Goal: Transaction & Acquisition: Purchase product/service

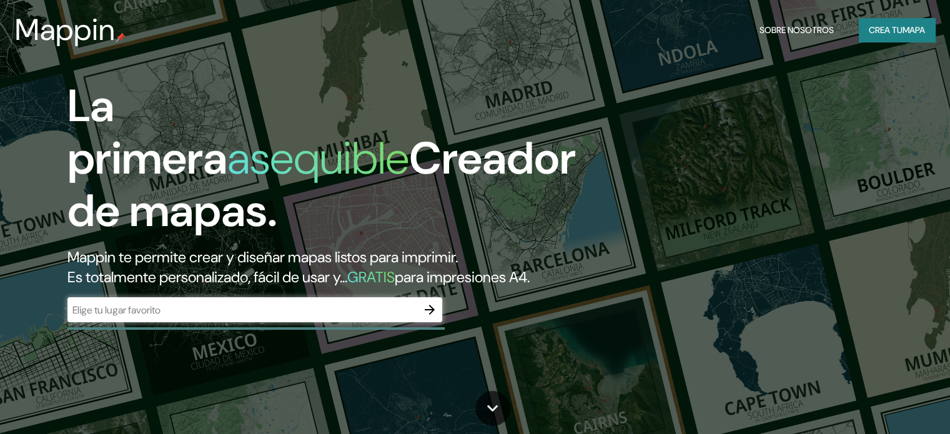
click at [222, 315] on div "La primera asequible Creador de mapas. Mappin te permite crear y diseñar mapas …" at bounding box center [305, 207] width 570 height 255
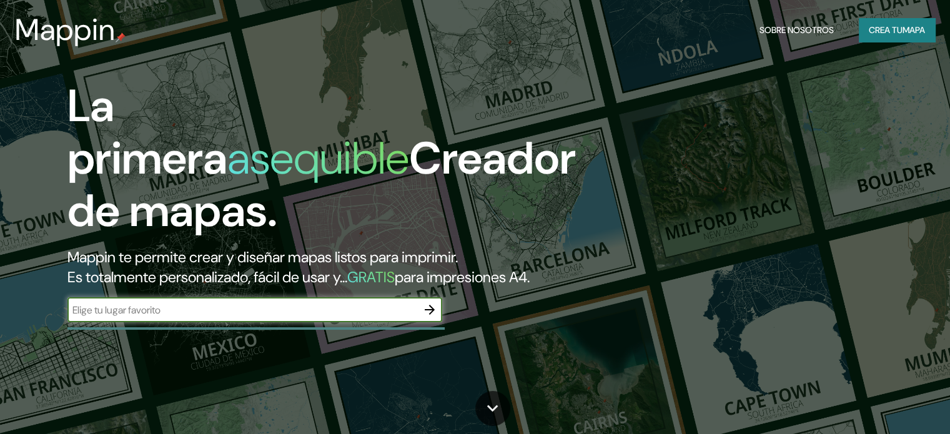
click at [222, 317] on input "text" at bounding box center [242, 310] width 350 height 14
type input "[GEOGRAPHIC_DATA]"
click at [427, 317] on icon "button" at bounding box center [429, 309] width 15 height 15
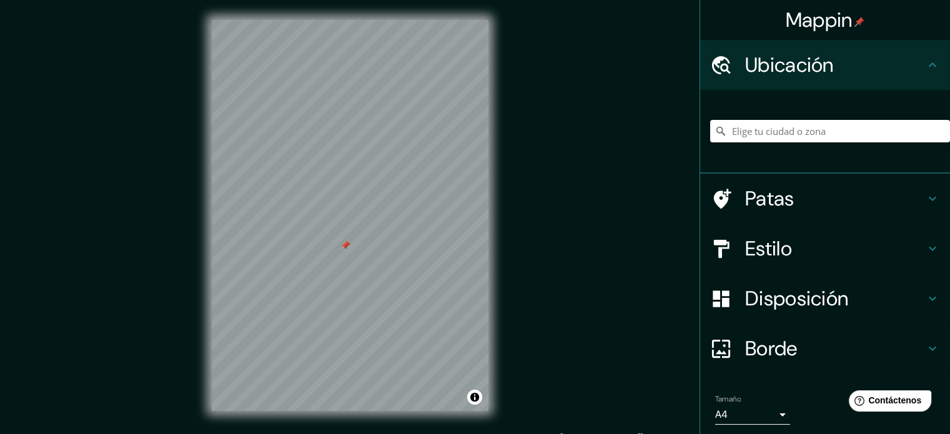
drag, startPoint x: 337, startPoint y: 244, endPoint x: 344, endPoint y: 242, distance: 7.1
click at [344, 242] on div at bounding box center [345, 245] width 10 height 10
click at [787, 242] on h4 "Estilo" at bounding box center [835, 248] width 180 height 25
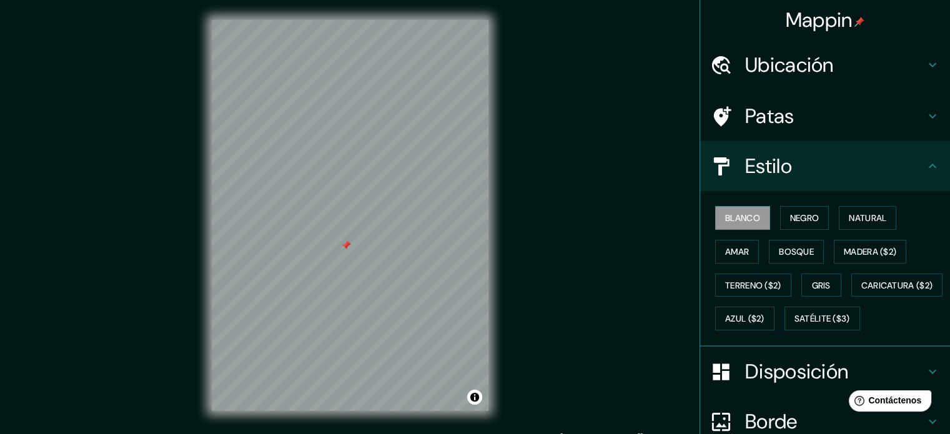
click at [781, 125] on font "Patas" at bounding box center [769, 116] width 49 height 26
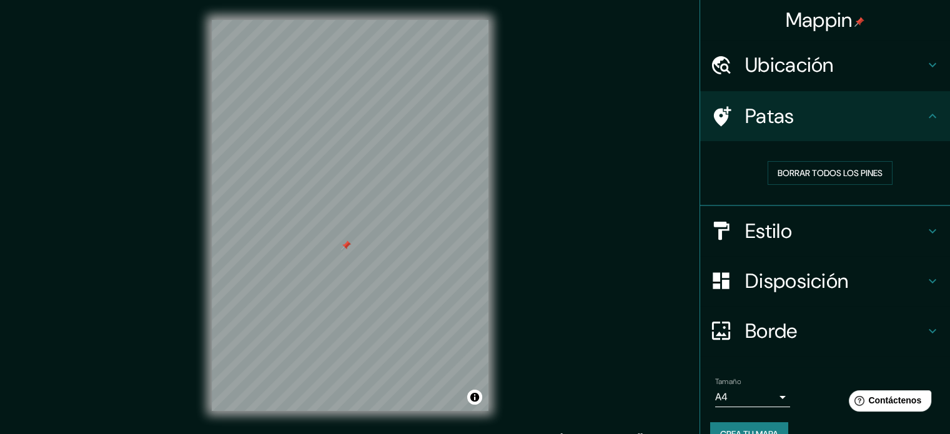
click at [769, 274] on font "Disposición" at bounding box center [796, 281] width 103 height 26
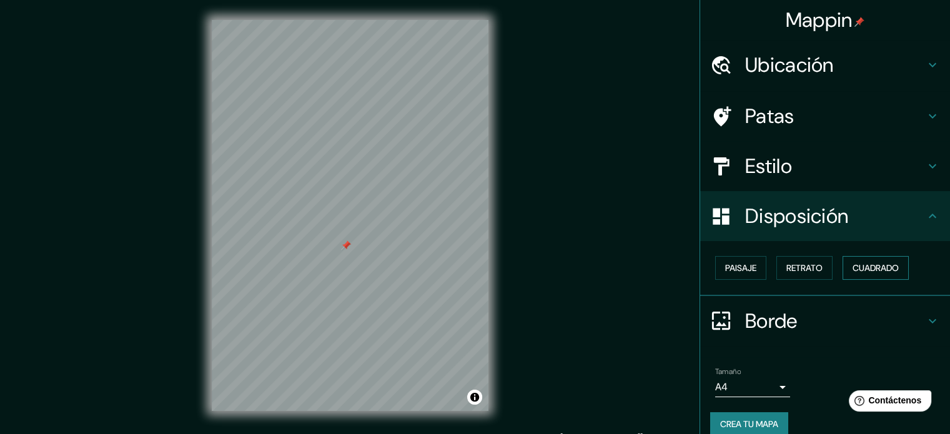
click at [852, 265] on font "Cuadrado" at bounding box center [875, 267] width 46 height 11
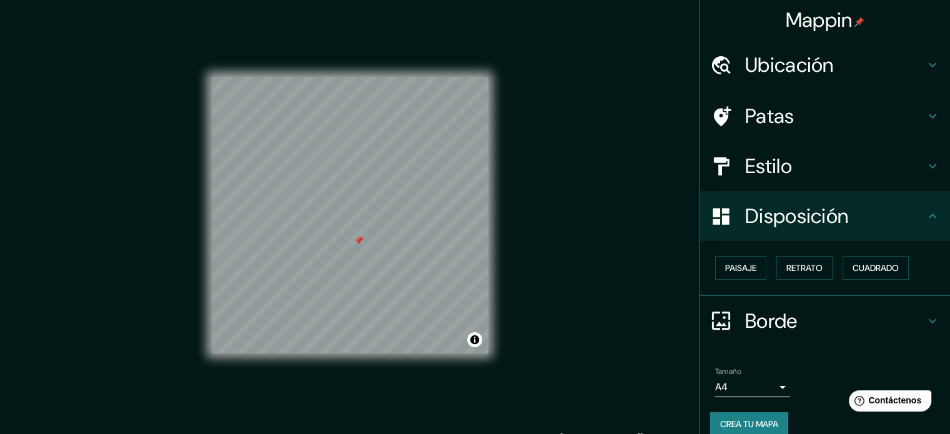
click at [769, 131] on div "Patas" at bounding box center [825, 116] width 250 height 50
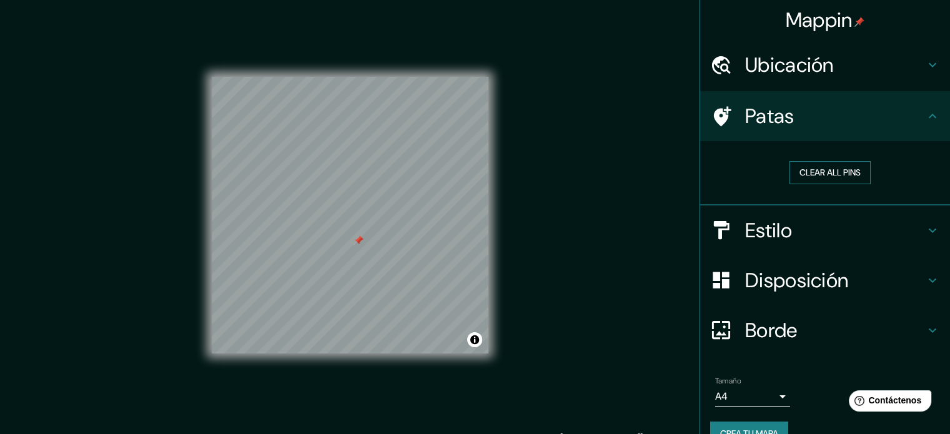
click at [797, 172] on button "Clear all pins" at bounding box center [829, 172] width 81 height 23
drag, startPoint x: 846, startPoint y: 176, endPoint x: 762, endPoint y: 192, distance: 85.7
click at [844, 176] on button "Clear all pins" at bounding box center [829, 172] width 81 height 23
